Goal: Information Seeking & Learning: Learn about a topic

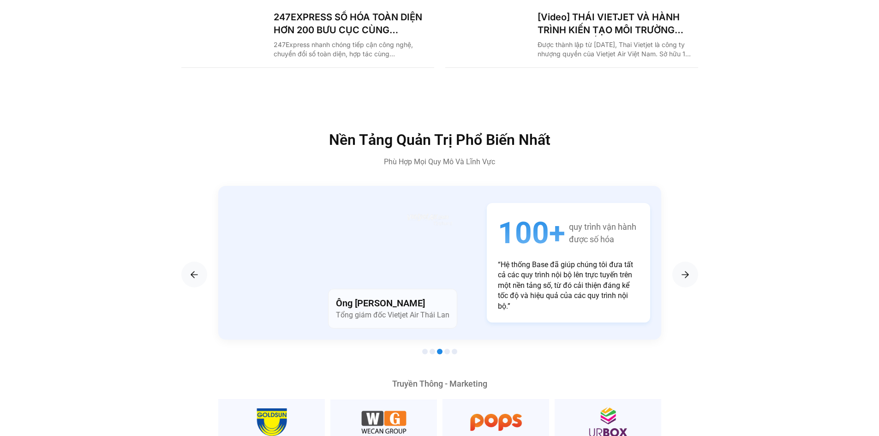
scroll to position [1477, 0]
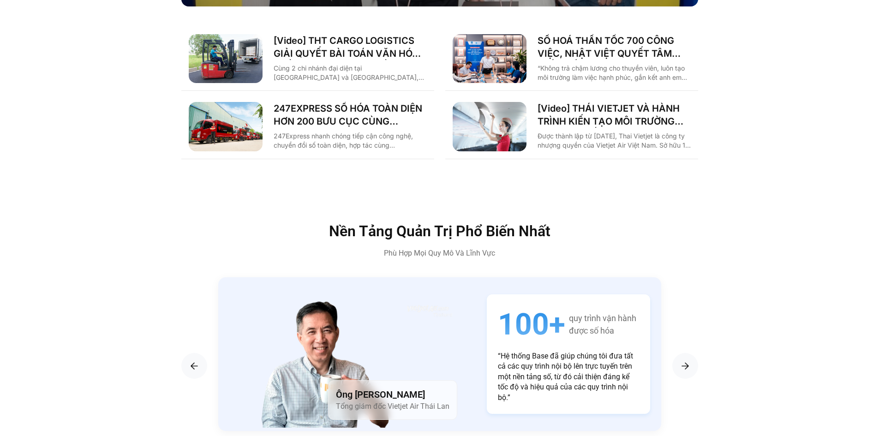
drag, startPoint x: 70, startPoint y: 116, endPoint x: 77, endPoint y: 121, distance: 8.3
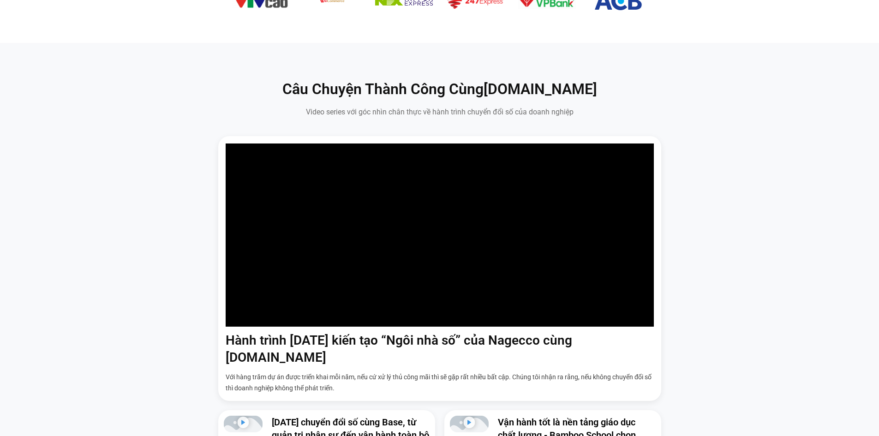
scroll to position [598, 0]
click at [195, 214] on div "Hành trình 6 năm kiến tạo “Ngôi nhà số” của Nagecco cùng Base.vn Với hàng trăm …" at bounding box center [439, 298] width 865 height 325
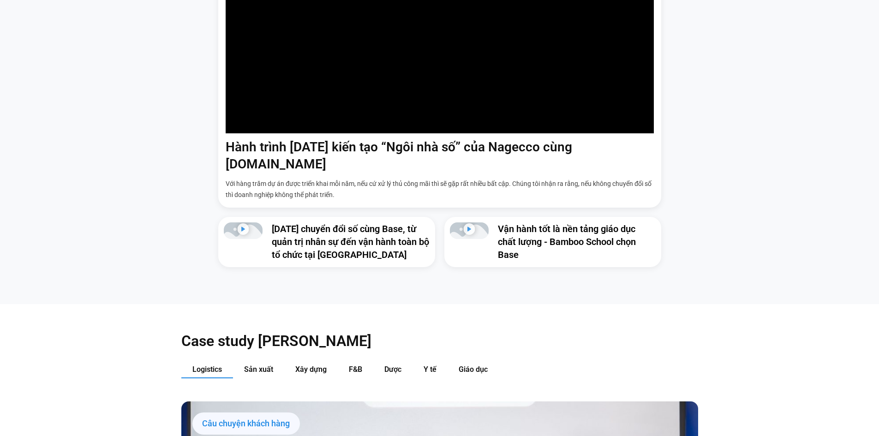
scroll to position [975, 0]
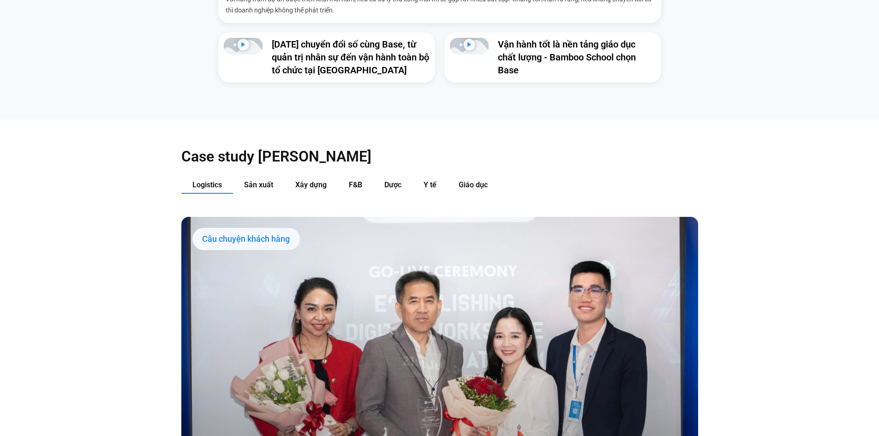
click at [144, 157] on div "Case study theo Ngành Logistics Sản xuất Xây dựng F&B Dược Y tế Giáo dục Câu ch…" at bounding box center [439, 404] width 879 height 569
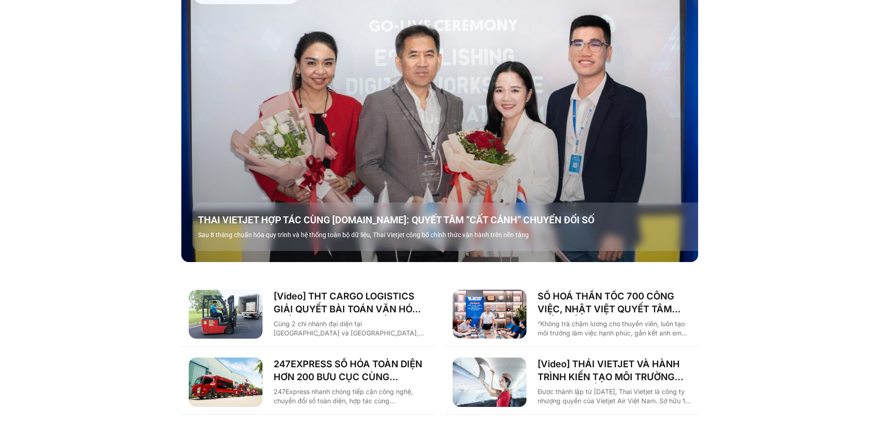
scroll to position [1376, 0]
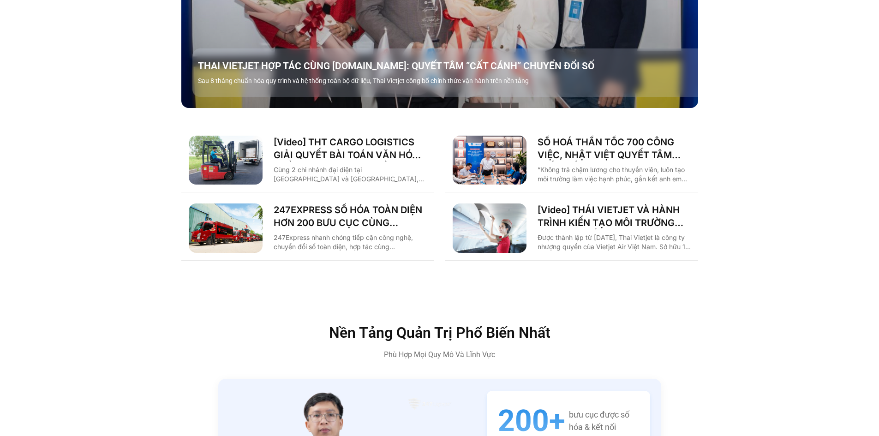
click at [294, 141] on link "[Video] THT CARGO LOGISTICS GIẢI QUYẾT BÀI TOÁN VĂN HÓA NHẰM TĂNG TRƯỞNG BỀN VỮ…" at bounding box center [350, 149] width 153 height 26
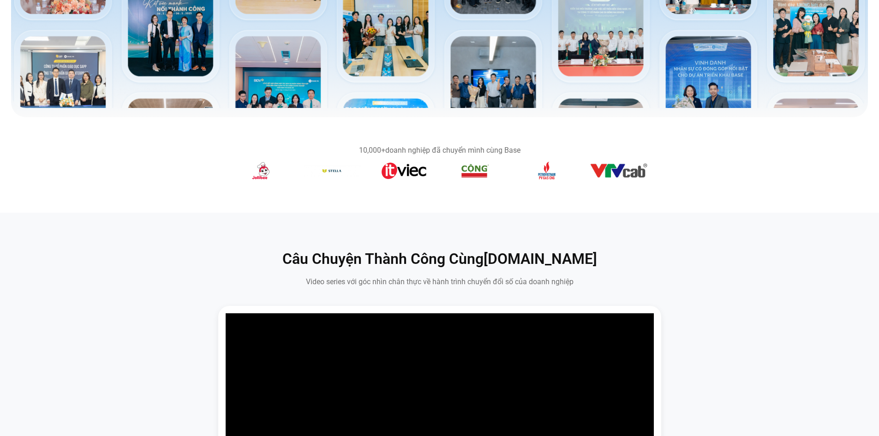
scroll to position [391, 0]
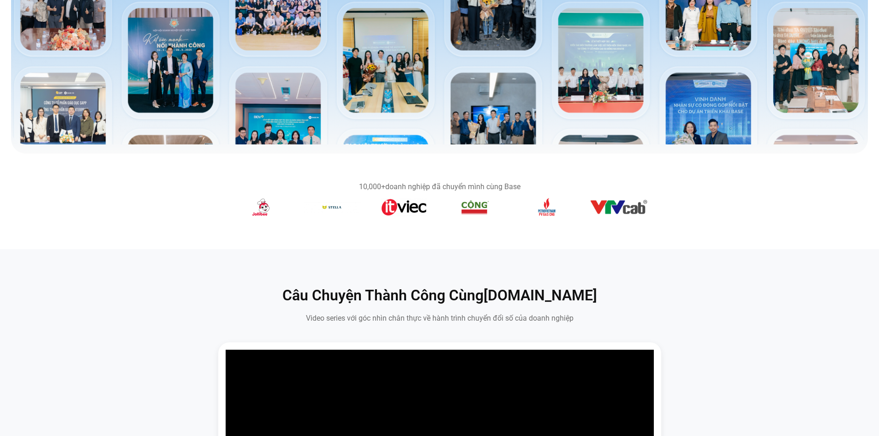
click at [675, 165] on section "10,000+ doanh nghiệp đã chuyển mình cùng Base" at bounding box center [439, 202] width 879 height 96
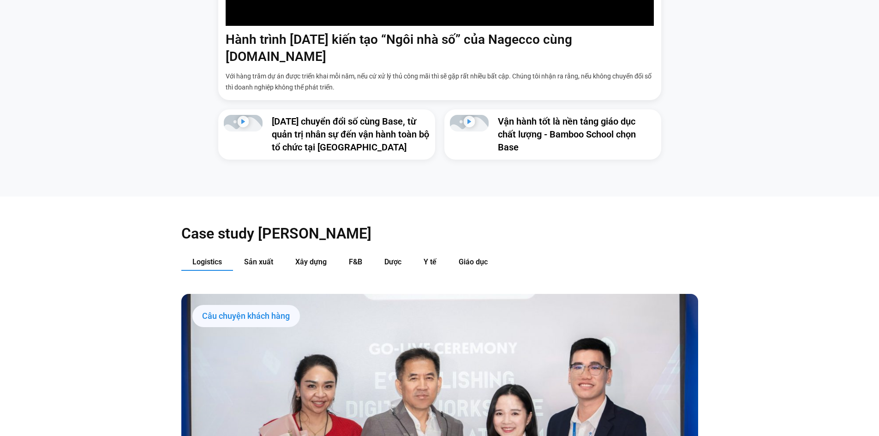
scroll to position [914, 0]
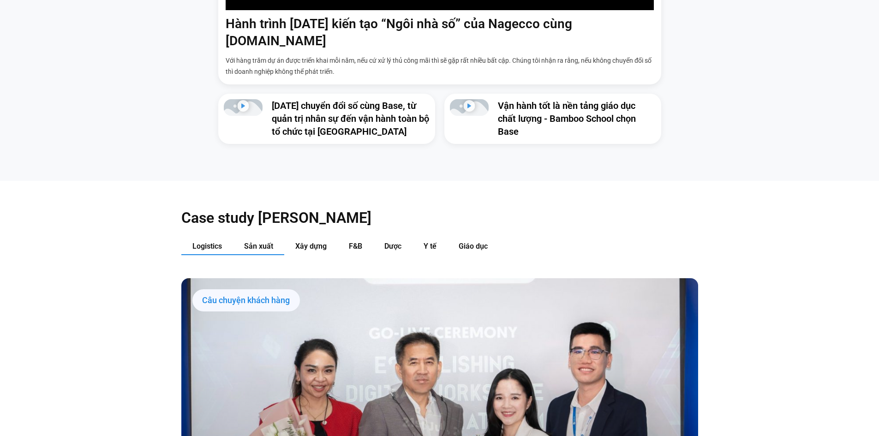
click at [252, 238] on button "Sản xuất" at bounding box center [258, 246] width 51 height 17
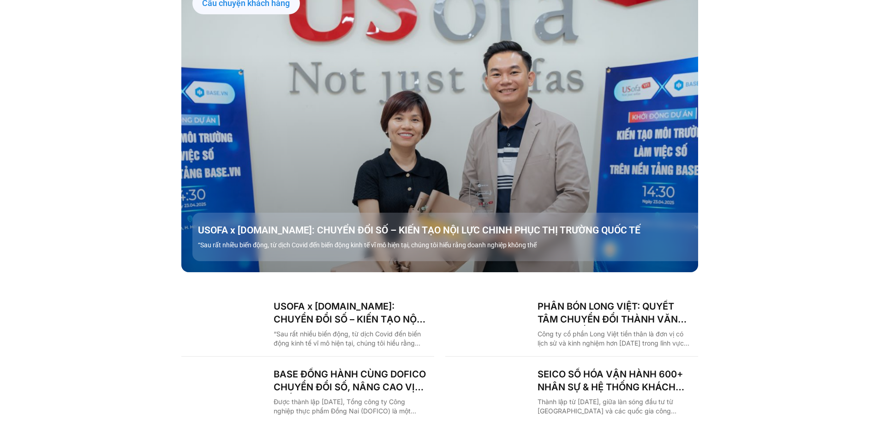
scroll to position [1252, 0]
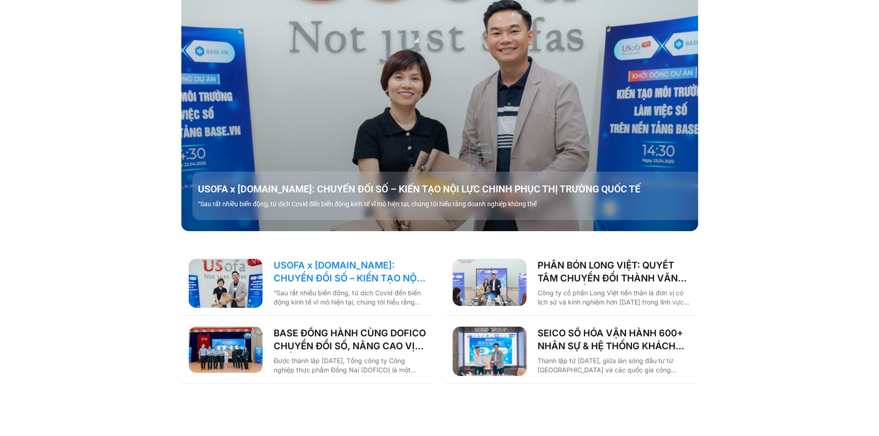
click at [337, 259] on link "USOFA x [DOMAIN_NAME]: CHUYỂN ĐỔI SỐ – KIẾN TẠO NỘI LỰC CHINH PHỤC THỊ TRƯỜNG Q…" at bounding box center [350, 272] width 153 height 26
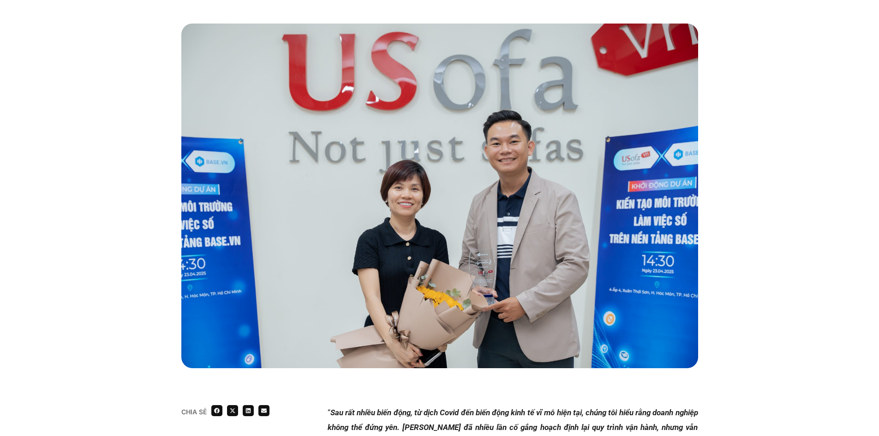
scroll to position [246, 0]
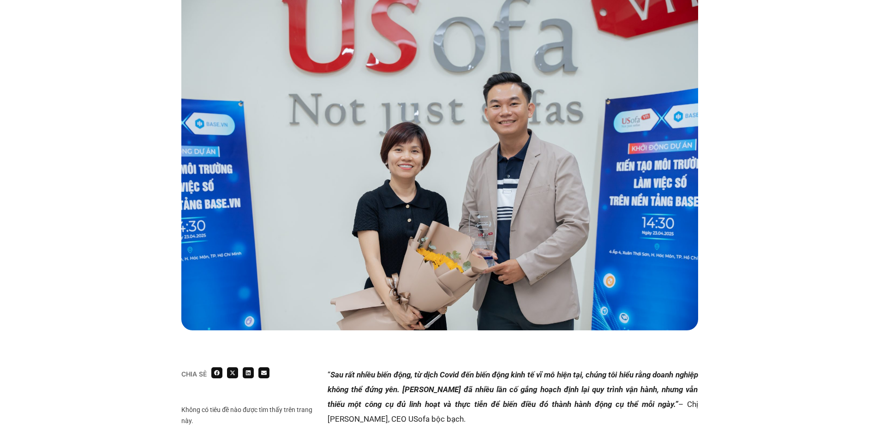
click at [484, 380] on em "Sau rất nhiều biến động, từ dịch Covid đến biến động kinh tế vĩ mô hiện tại, ch…" at bounding box center [513, 389] width 371 height 39
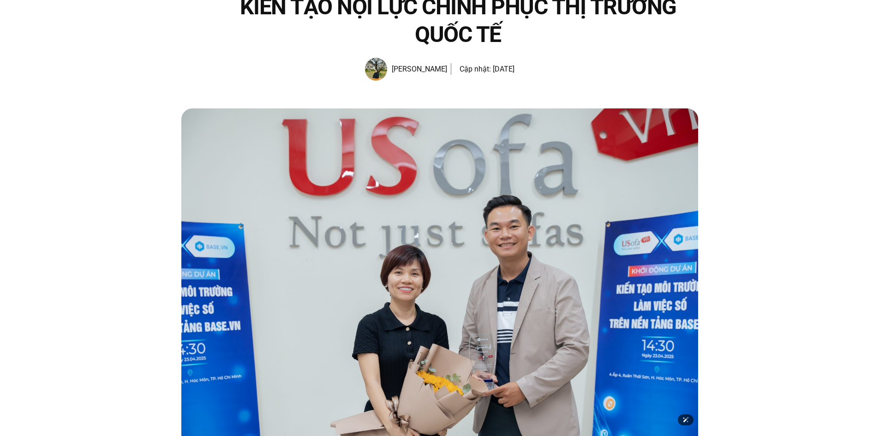
scroll to position [0, 0]
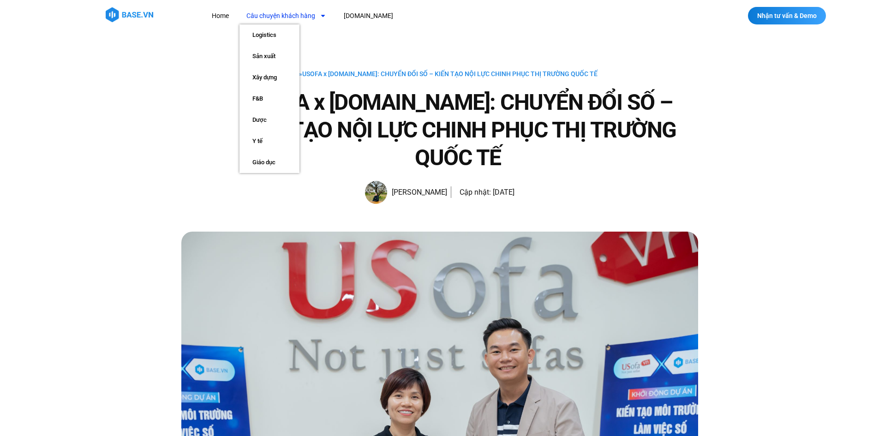
click at [106, 181] on div "Home » USOFA x [DOMAIN_NAME]: CHUYỂN ĐỔI SỐ – KIẾN TẠO NỘI LỰC CHINH PHỤC THỊ T…" at bounding box center [439, 131] width 879 height 200
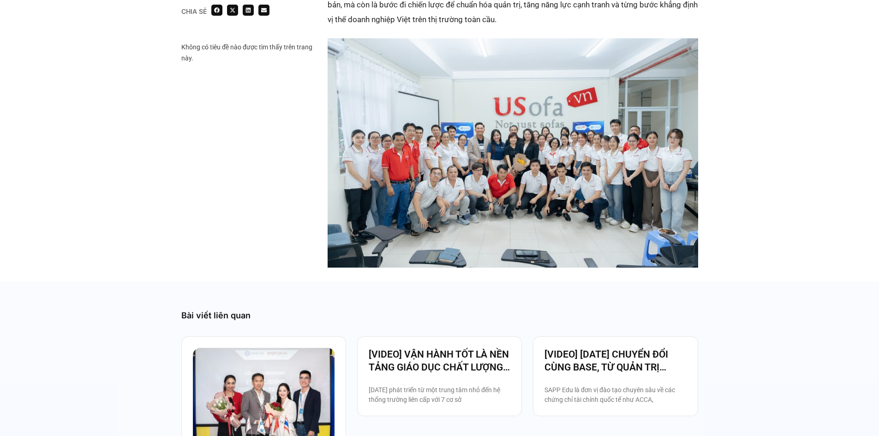
scroll to position [1600, 0]
